Goal: Navigation & Orientation: Go to known website

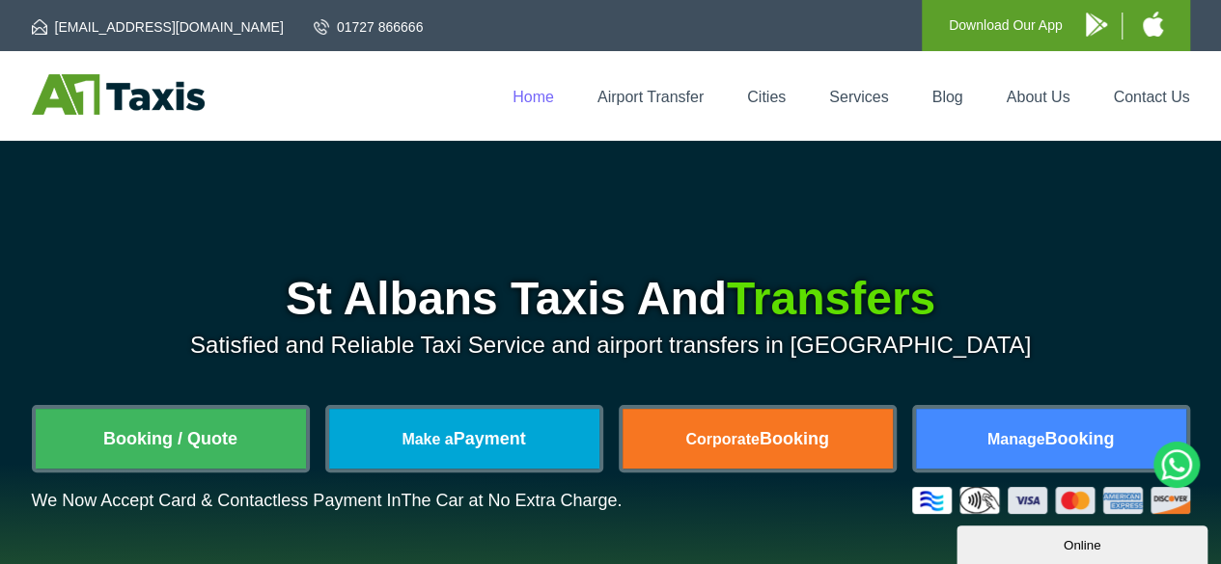
click at [535, 104] on link "Home" at bounding box center [532, 97] width 41 height 16
